Goal: Information Seeking & Learning: Check status

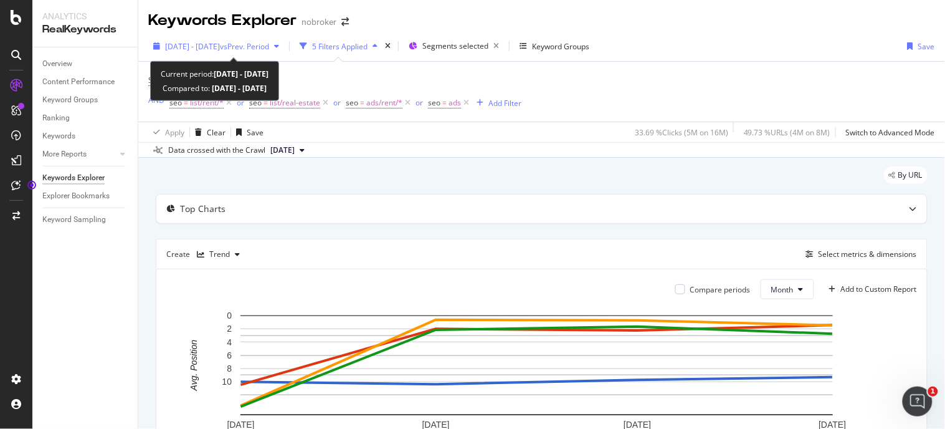
click at [265, 53] on div "[DATE] - [DATE] vs Prev. Period" at bounding box center [216, 46] width 136 height 19
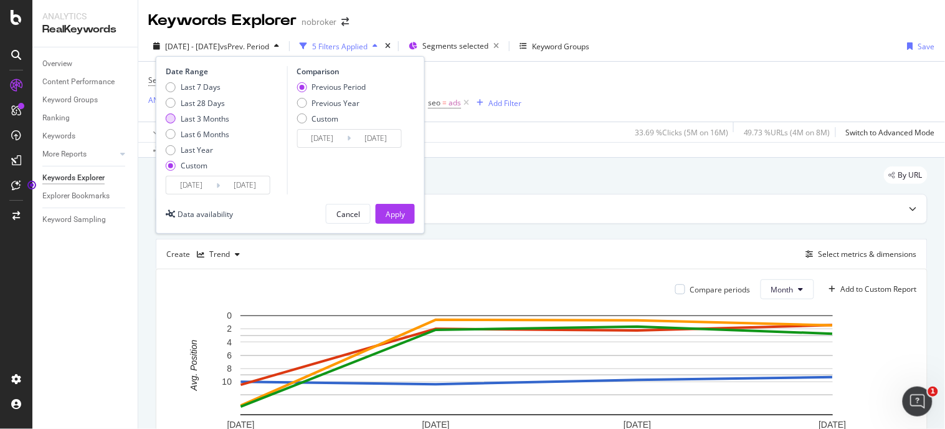
click at [202, 118] on div "Last 3 Months" at bounding box center [205, 118] width 49 height 11
type input "[DATE]"
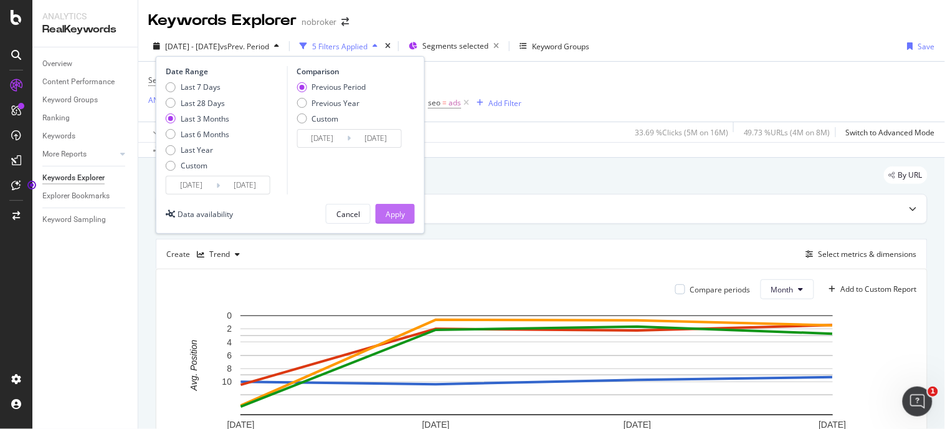
click at [401, 219] on div "Apply" at bounding box center [395, 214] width 19 height 11
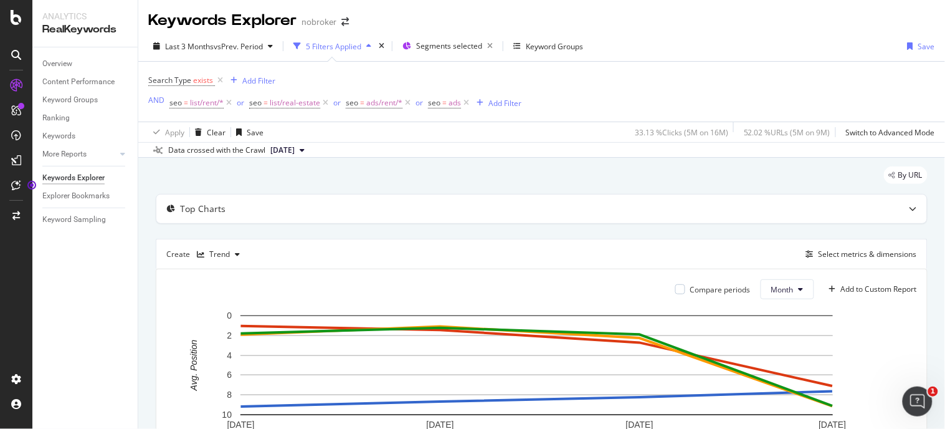
scroll to position [270, 0]
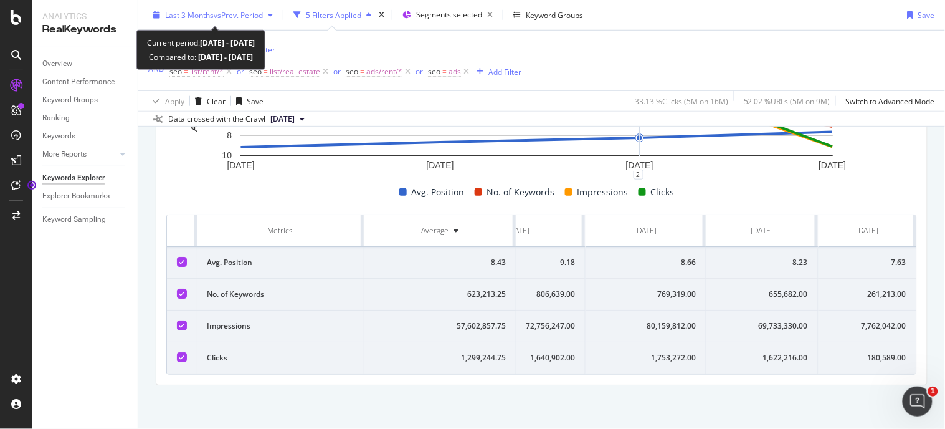
click at [191, 12] on span "Last 3 Months" at bounding box center [189, 14] width 49 height 11
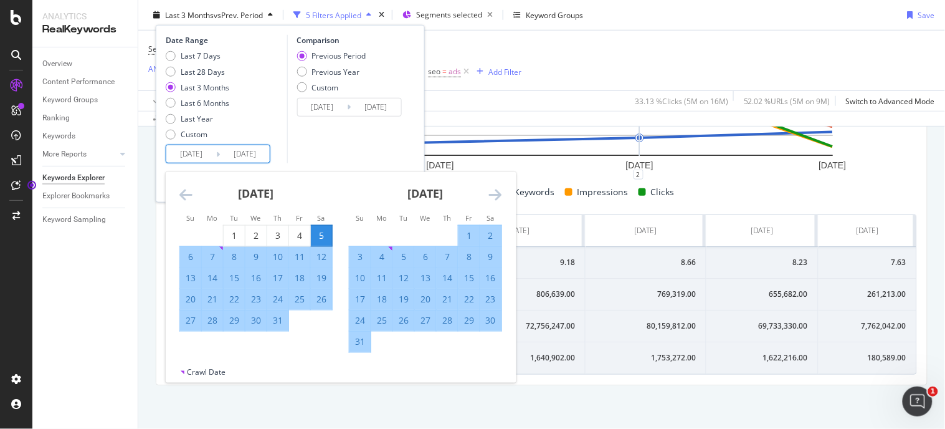
click at [260, 153] on input "[DATE]" at bounding box center [245, 153] width 50 height 17
click at [492, 196] on icon "Move forward to switch to the next month." at bounding box center [495, 194] width 13 height 15
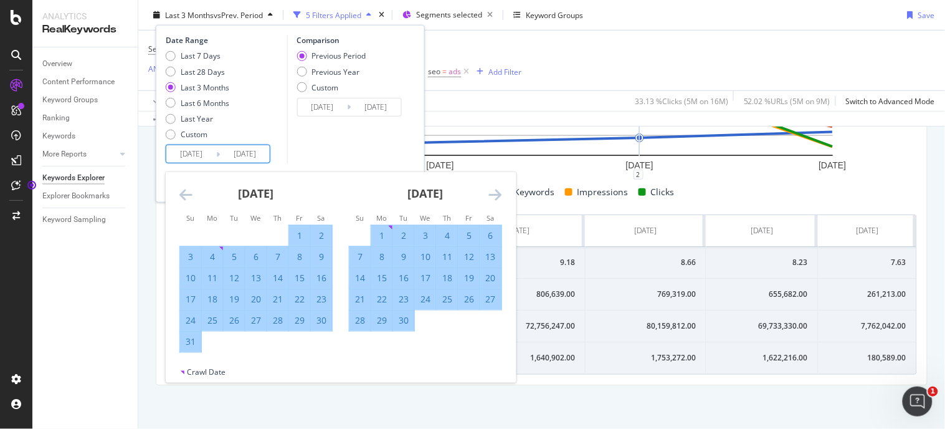
click at [492, 196] on icon "Move forward to switch to the next month." at bounding box center [495, 194] width 13 height 15
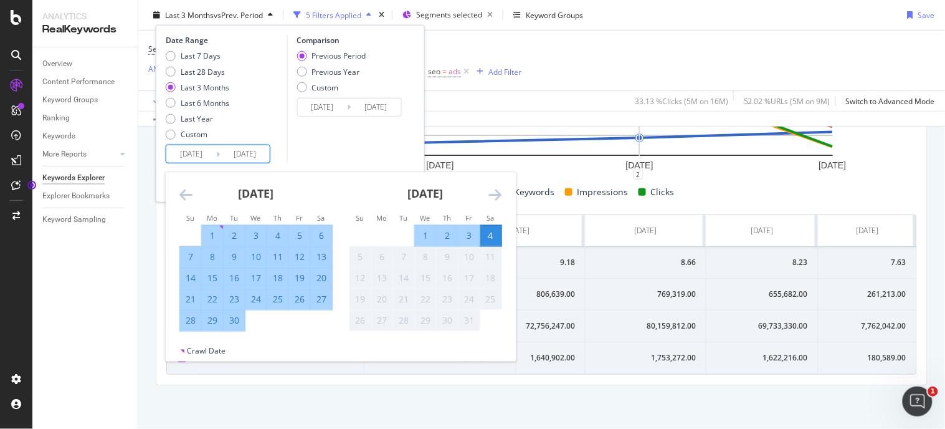
click at [444, 241] on div "2" at bounding box center [447, 235] width 21 height 12
type input "[DATE]"
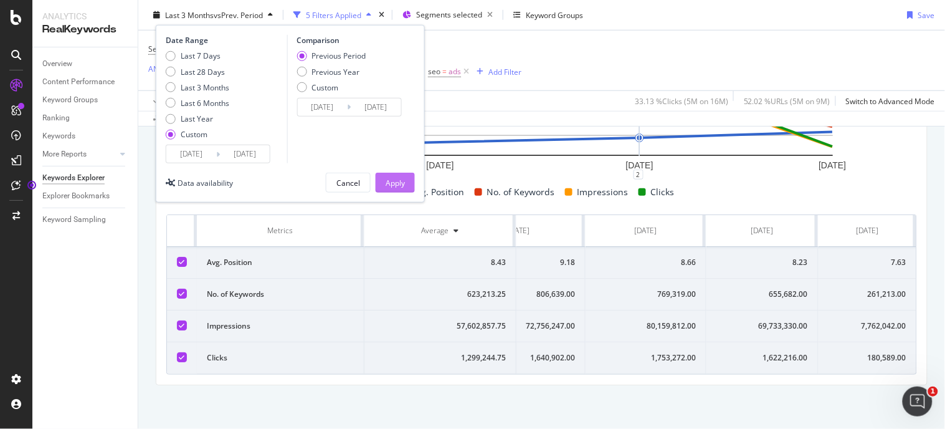
click at [387, 188] on div "Apply" at bounding box center [395, 182] width 19 height 11
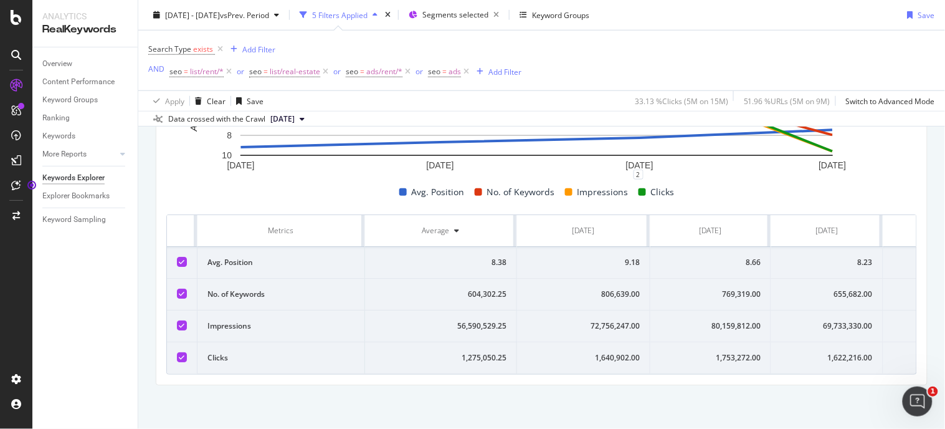
scroll to position [0, 75]
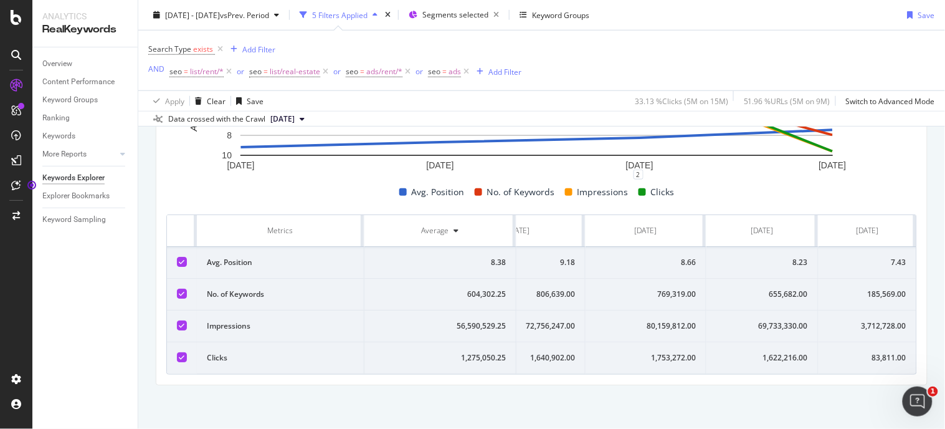
click at [880, 352] on div "83,811.00" at bounding box center [868, 357] width 78 height 11
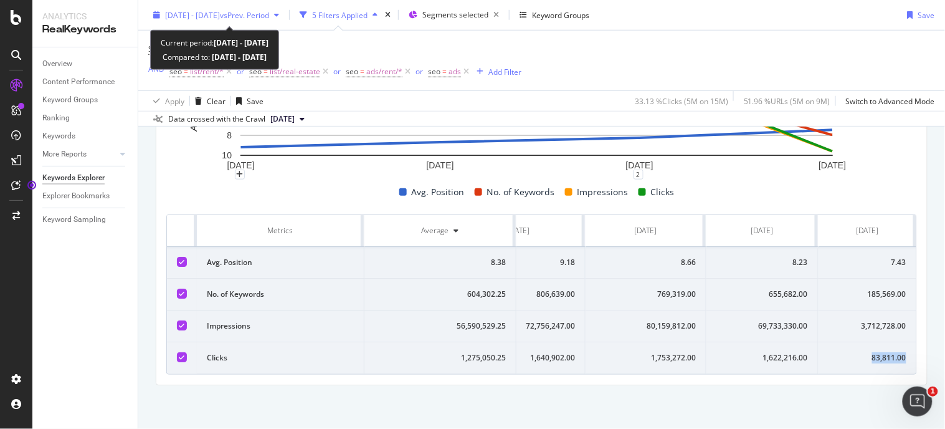
click at [220, 17] on span "[DATE] - [DATE]" at bounding box center [192, 14] width 55 height 11
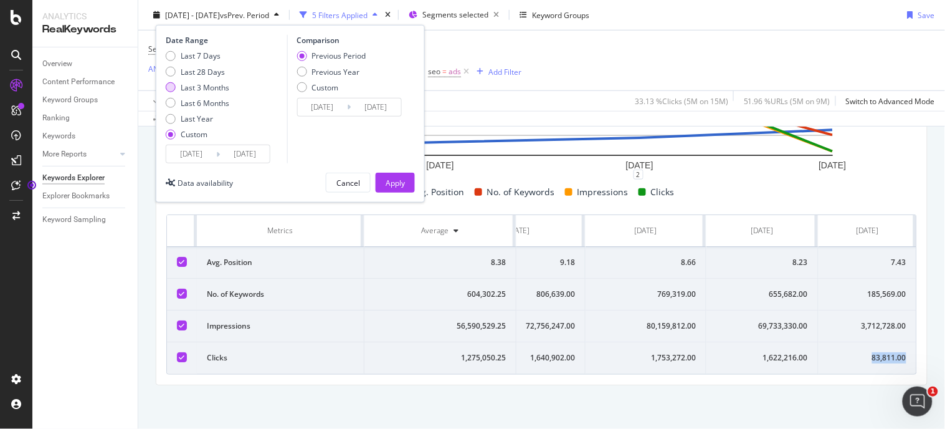
click at [193, 84] on div "Last 3 Months" at bounding box center [205, 87] width 49 height 11
type input "[DATE]"
click at [387, 181] on div "Apply" at bounding box center [395, 182] width 19 height 11
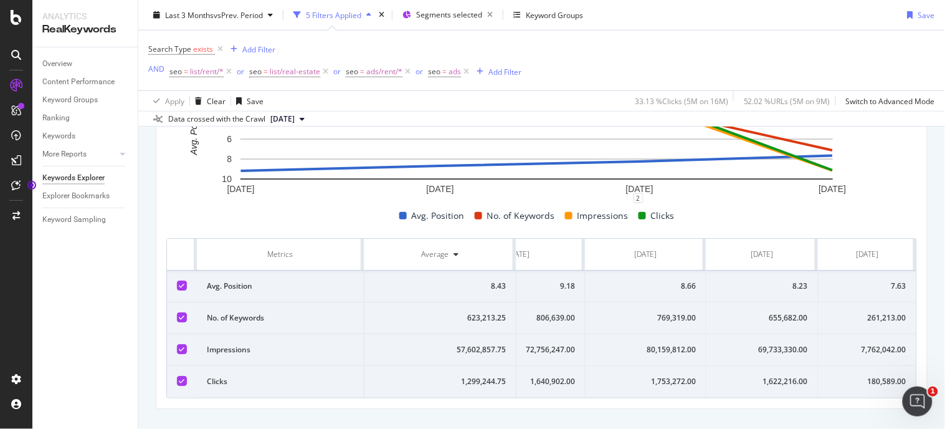
scroll to position [241, 0]
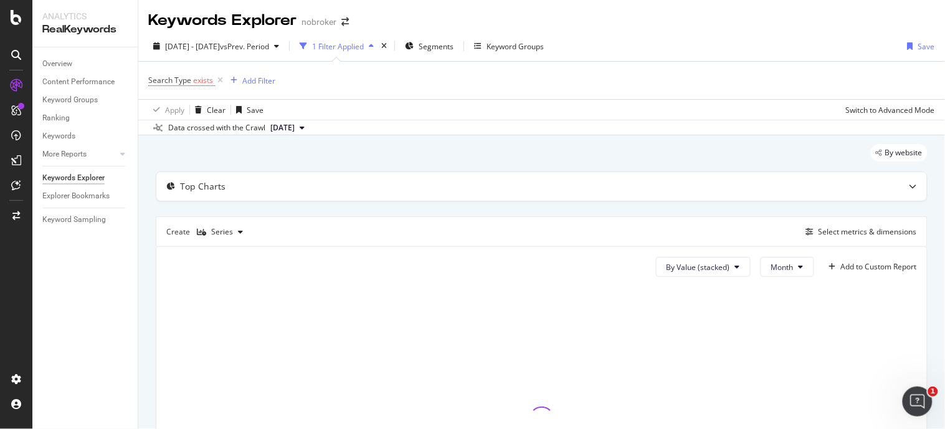
scroll to position [176, 0]
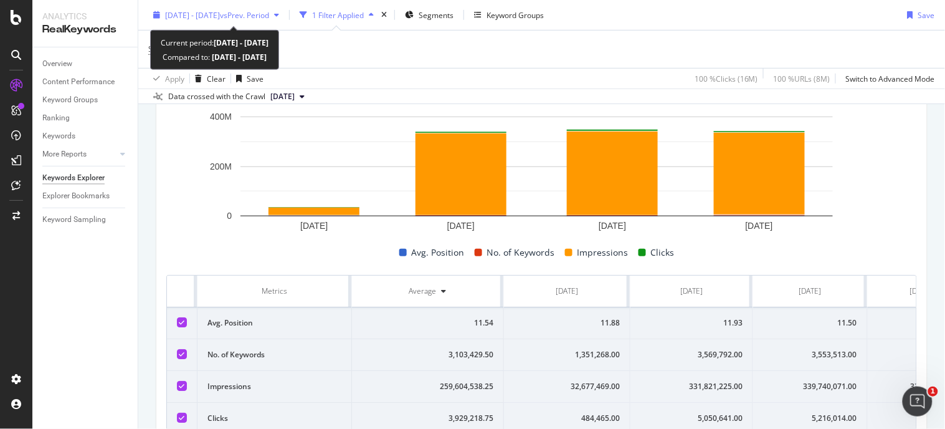
click at [220, 15] on span "[DATE] - [DATE]" at bounding box center [192, 14] width 55 height 11
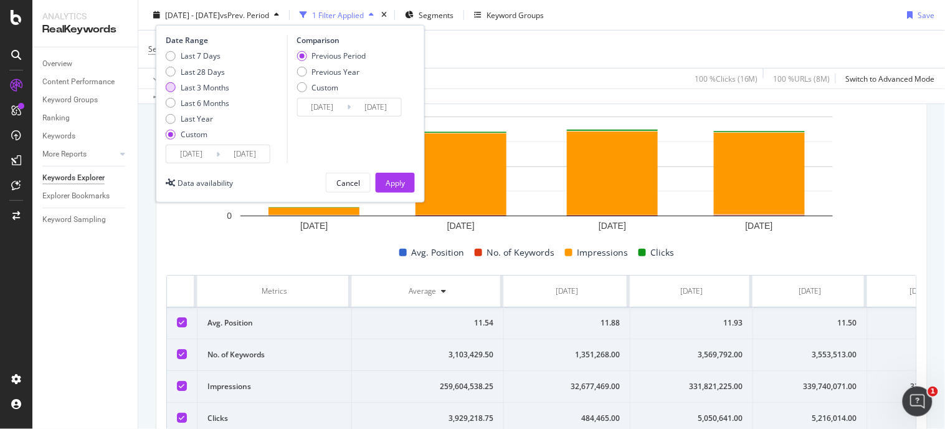
click at [209, 85] on div "Last 3 Months" at bounding box center [205, 87] width 49 height 11
type input "[DATE]"
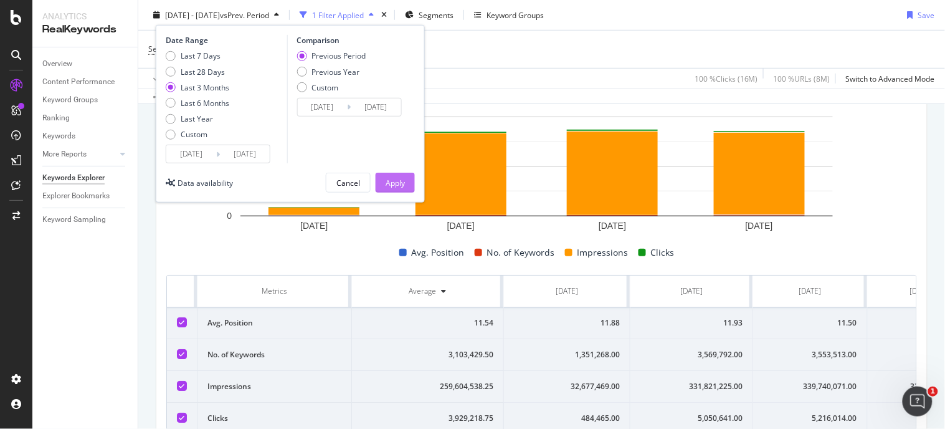
click at [402, 181] on div "Apply" at bounding box center [395, 182] width 19 height 11
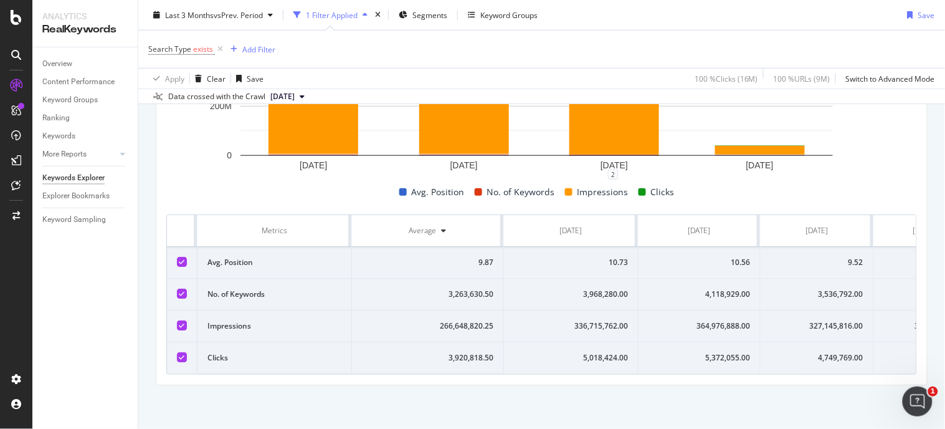
scroll to position [0, 67]
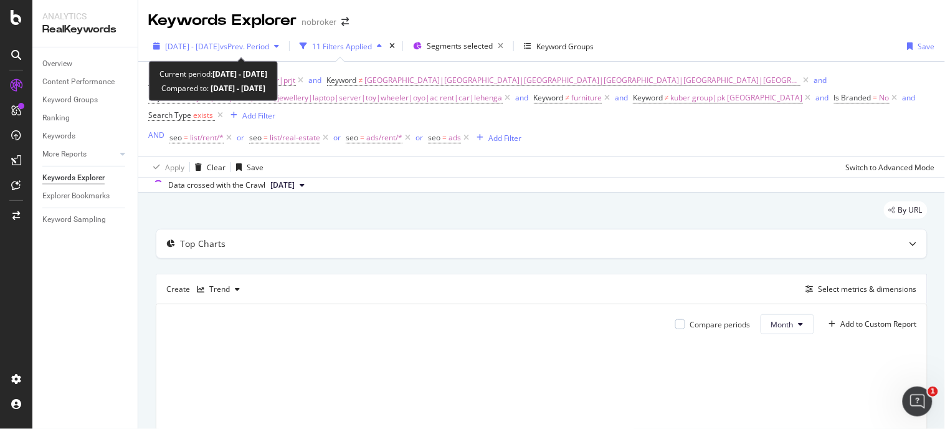
click at [269, 50] on span "vs Prev. Period" at bounding box center [244, 46] width 49 height 11
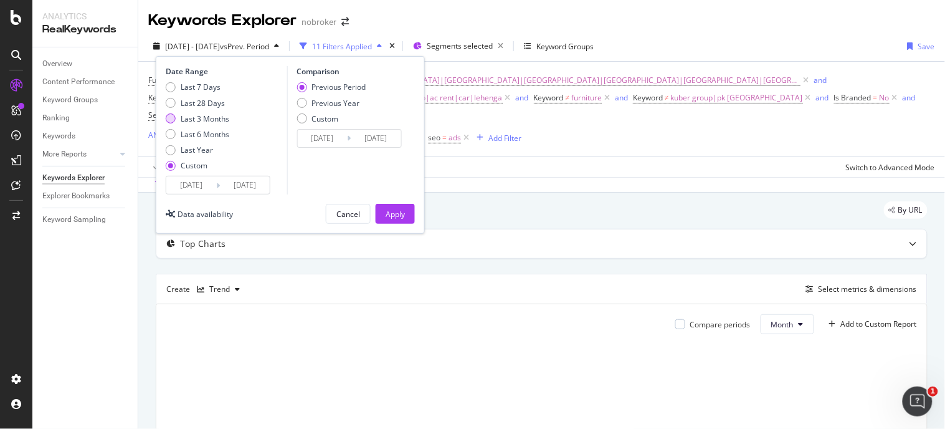
click at [194, 121] on div "Last 3 Months" at bounding box center [205, 118] width 49 height 11
type input "[DATE]"
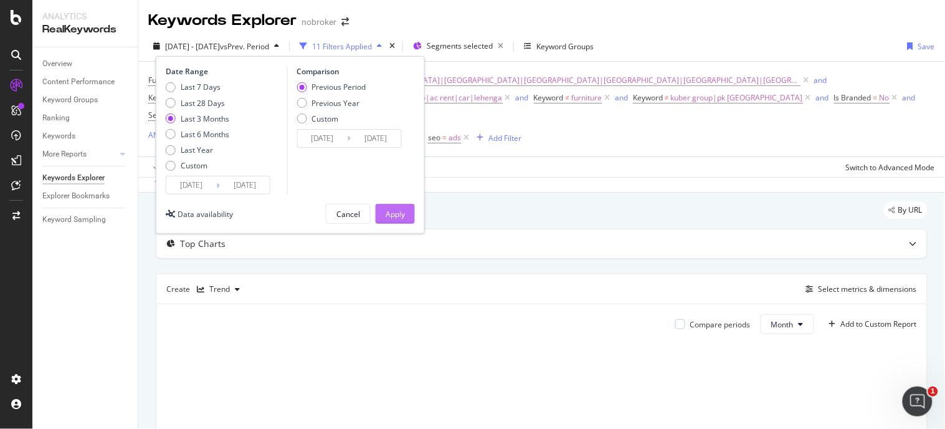
click at [394, 214] on div "Apply" at bounding box center [395, 214] width 19 height 11
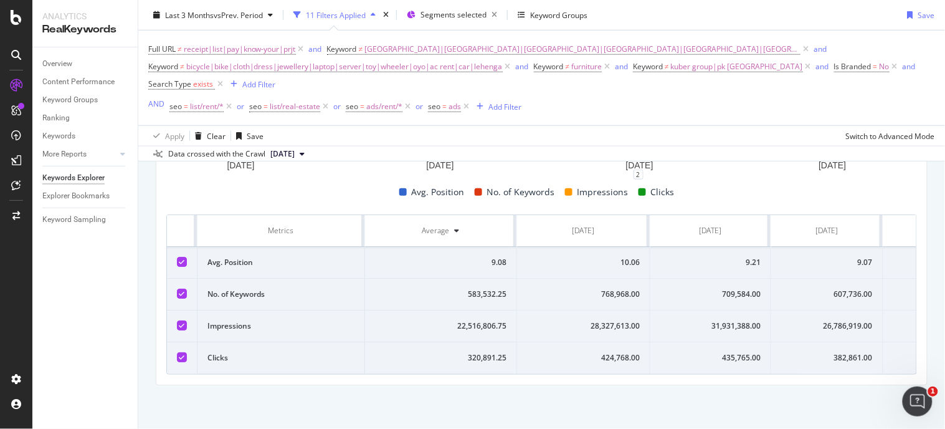
scroll to position [0, 75]
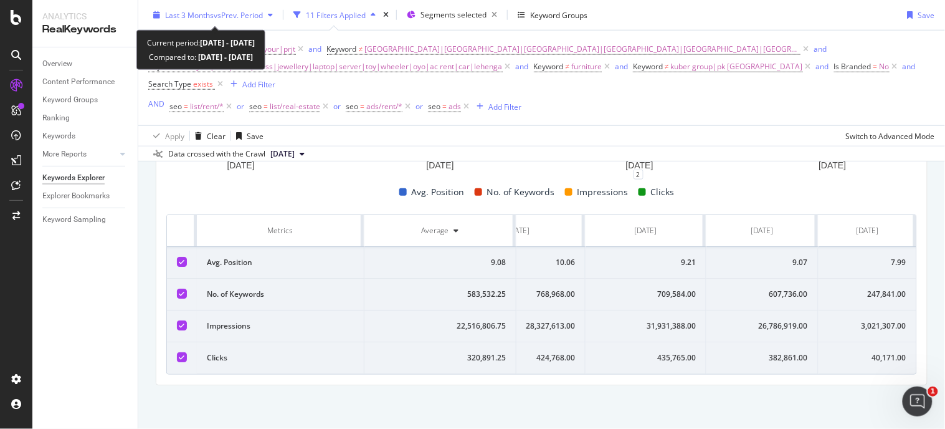
click at [245, 10] on span "vs Prev. Period" at bounding box center [238, 14] width 49 height 11
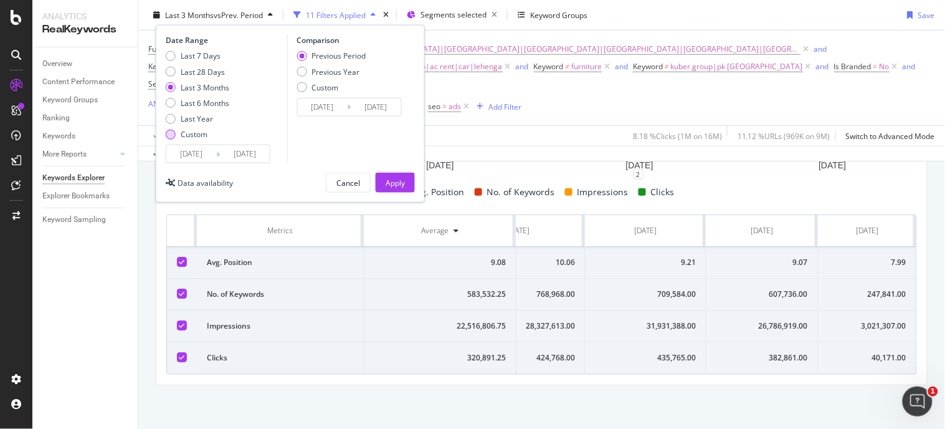
click at [171, 133] on div "Custom" at bounding box center [171, 134] width 10 height 10
type input "2025/09/07"
type input "2025/08/10"
type input "2025/09/06"
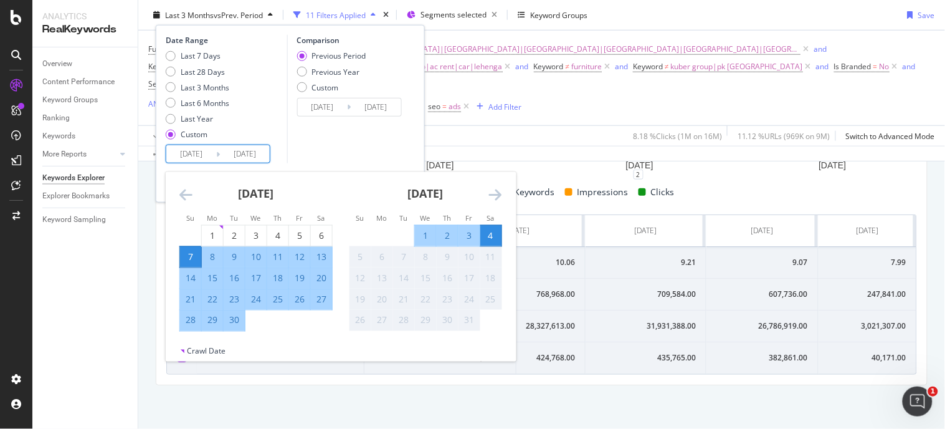
click at [259, 158] on input "[DATE]" at bounding box center [245, 153] width 50 height 17
click at [449, 229] on div "2" at bounding box center [447, 235] width 21 height 12
type input "[DATE]"
type input "2025/08/12"
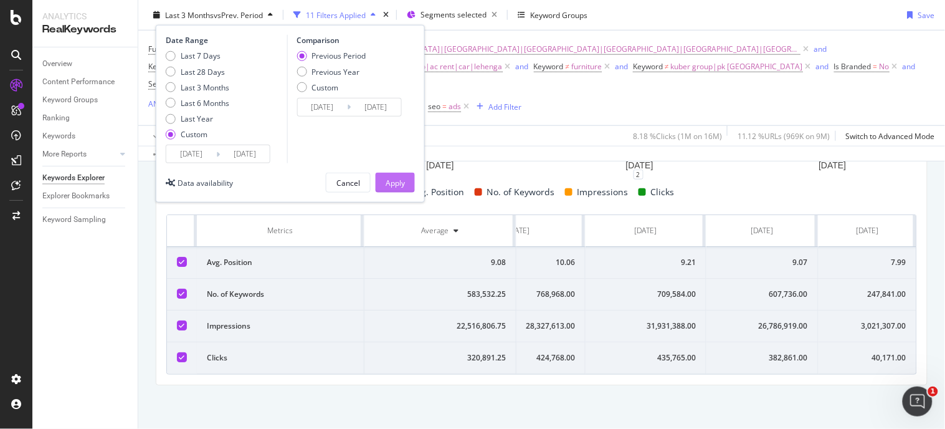
click at [396, 179] on div "Apply" at bounding box center [395, 182] width 19 height 11
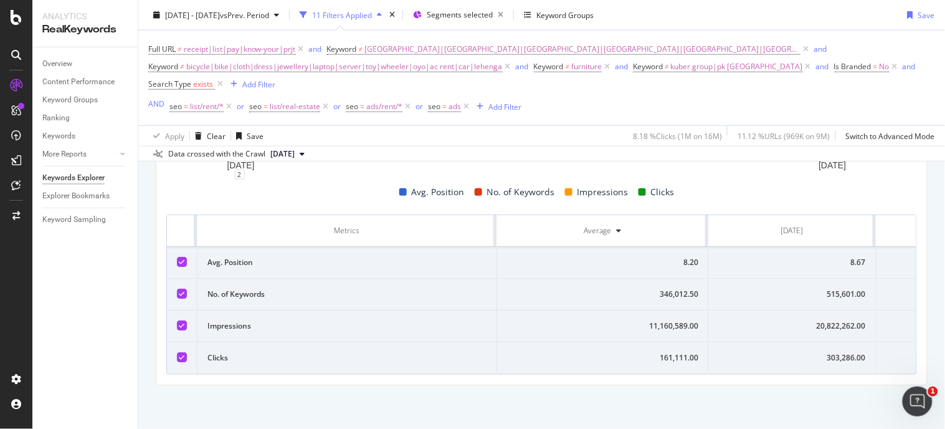
scroll to position [0, 104]
